Goal: Task Accomplishment & Management: Use online tool/utility

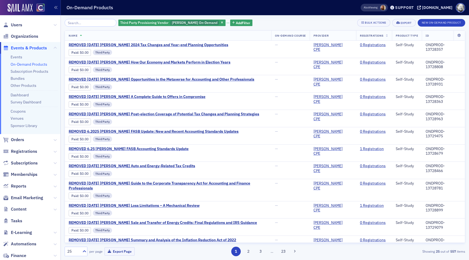
click at [388, 4] on div "Also Viewing" at bounding box center [374, 8] width 27 height 8
click at [386, 7] on span at bounding box center [383, 8] width 6 height 6
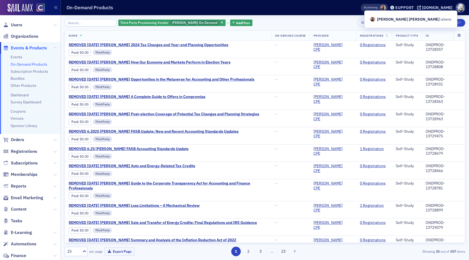
click at [386, 7] on span at bounding box center [383, 8] width 6 height 6
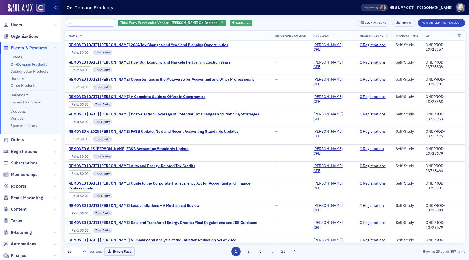
click at [236, 22] on span "Add Filter" at bounding box center [243, 22] width 14 height 5
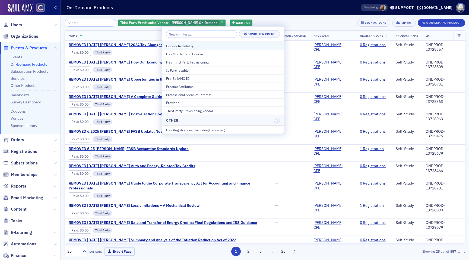
click at [218, 44] on div "Display In Catalog" at bounding box center [223, 45] width 114 height 5
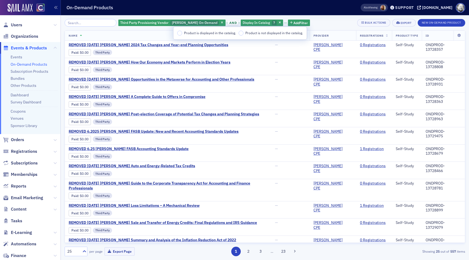
click at [213, 34] on span "Product is displayed in the catalog." at bounding box center [210, 33] width 52 height 4
click at [182, 34] on input "Product is displayed in the catalog." at bounding box center [179, 33] width 5 height 5
